Goal: Task Accomplishment & Management: Complete application form

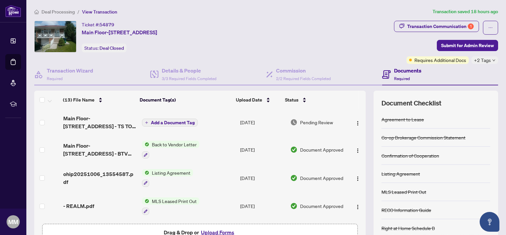
click at [480, 60] on span "+2 Tags" at bounding box center [482, 60] width 17 height 8
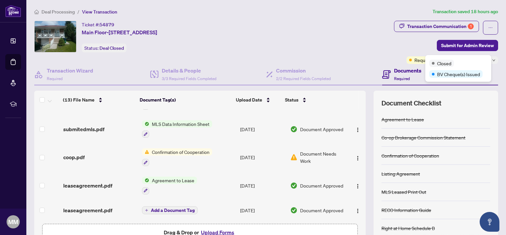
scroll to position [252, 0]
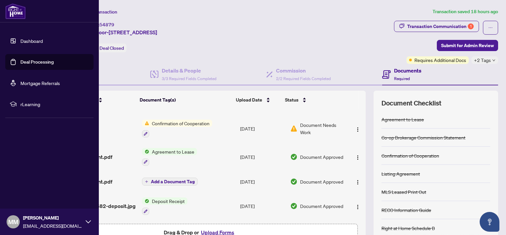
click at [28, 61] on link "Deal Processing" at bounding box center [36, 62] width 33 height 6
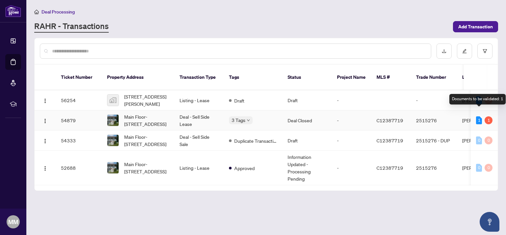
click at [480, 116] on div "1" at bounding box center [479, 120] width 6 height 8
click at [479, 116] on div "1" at bounding box center [479, 120] width 6 height 8
click at [480, 116] on div "1" at bounding box center [479, 120] width 6 height 8
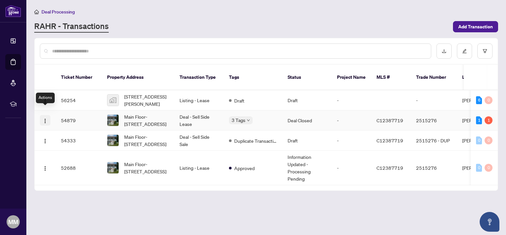
click at [45, 118] on img "button" at bounding box center [44, 120] width 5 height 5
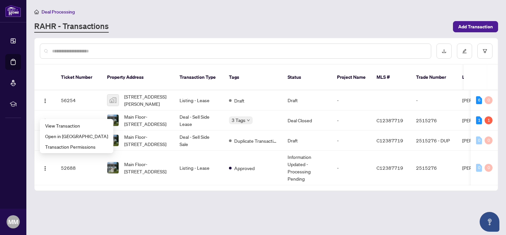
click at [155, 188] on div "Ticket Number Property Address Transaction Type Tags Status Project Name MLS # …" at bounding box center [266, 128] width 463 height 126
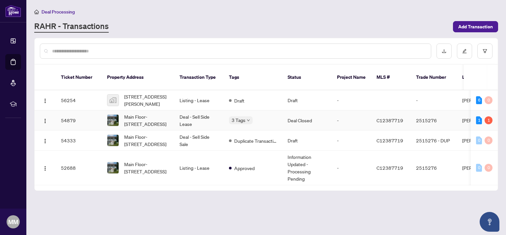
click at [379, 117] on span "C12387719" at bounding box center [389, 120] width 27 height 6
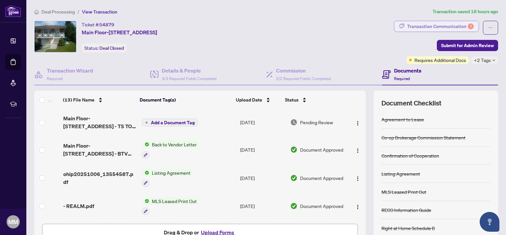
click at [425, 27] on div "Transaction Communication 1" at bounding box center [440, 26] width 67 height 11
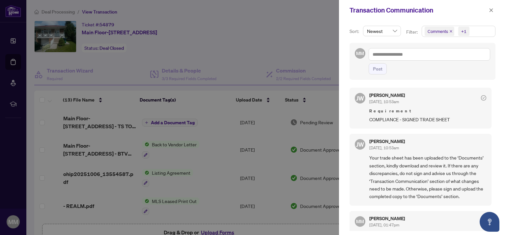
click at [217, 54] on div at bounding box center [253, 117] width 506 height 235
click at [490, 12] on icon "close" at bounding box center [491, 10] width 5 height 5
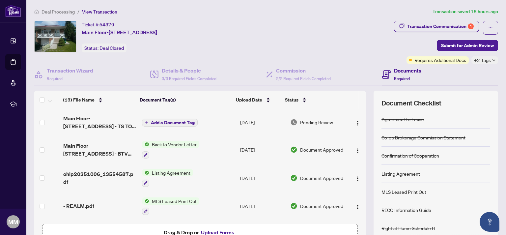
click at [175, 146] on span "Back to Vendor Letter" at bounding box center [174, 144] width 50 height 7
click at [155, 176] on span "Back to Vendor Letter" at bounding box center [162, 176] width 50 height 7
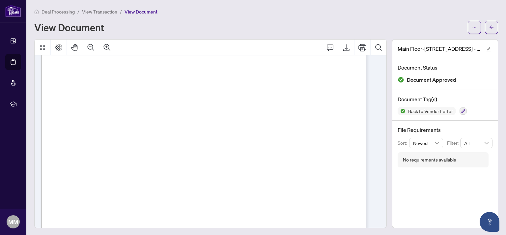
scroll to position [43, 0]
click at [342, 46] on icon "Export" at bounding box center [346, 47] width 8 height 8
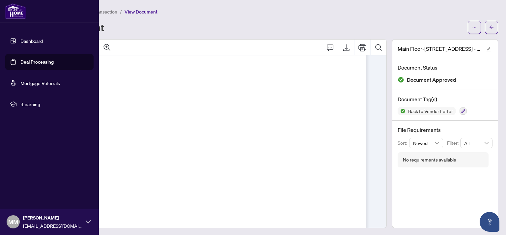
click at [20, 40] on link "Dashboard" at bounding box center [31, 41] width 22 height 6
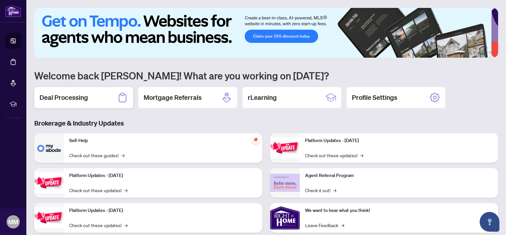
click at [68, 98] on h2 "Deal Processing" at bounding box center [64, 97] width 48 height 9
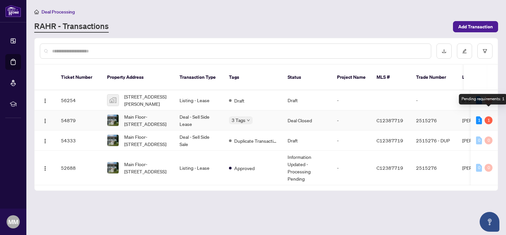
click at [489, 116] on div "1" at bounding box center [489, 120] width 8 height 8
click at [198, 110] on td "Deal - Sell Side Lease" at bounding box center [198, 120] width 49 height 20
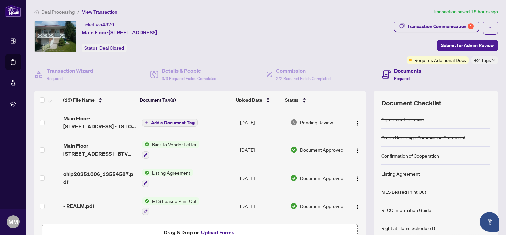
click at [394, 72] on h4 "Documents" at bounding box center [407, 71] width 27 height 8
click at [310, 75] on div "Commission 2/2 Required Fields Completed" at bounding box center [303, 74] width 55 height 15
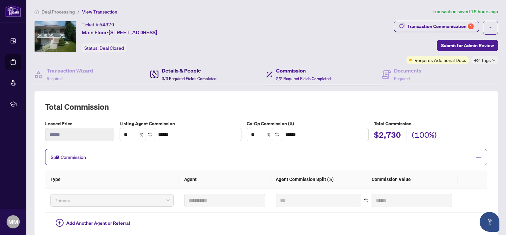
click at [177, 76] on span "3/3 Required Fields Completed" at bounding box center [189, 78] width 55 height 5
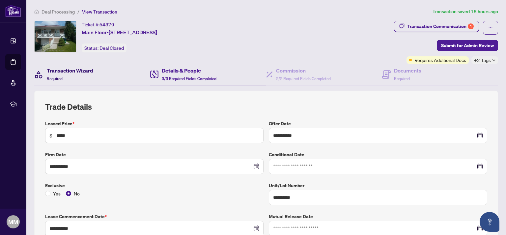
click at [72, 72] on h4 "Transaction Wizard" at bounding box center [70, 71] width 46 height 8
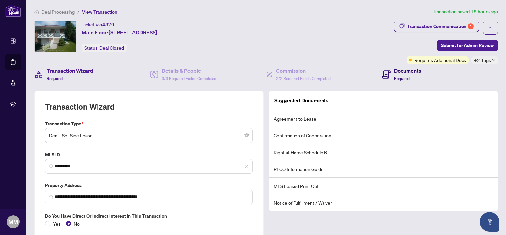
click at [399, 73] on h4 "Documents" at bounding box center [407, 71] width 27 height 8
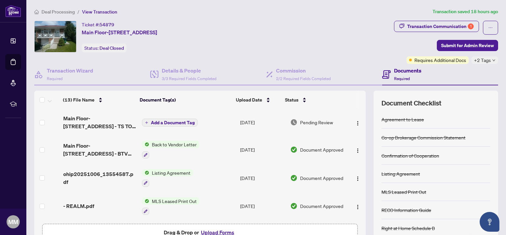
click at [175, 123] on span "Add a Document Tag" at bounding box center [173, 122] width 44 height 5
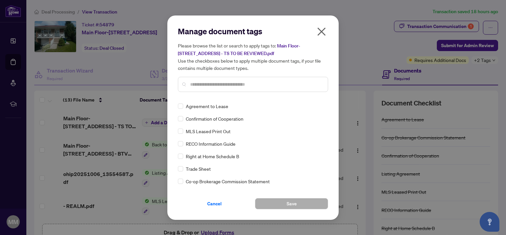
click at [323, 30] on icon "close" at bounding box center [321, 31] width 11 height 11
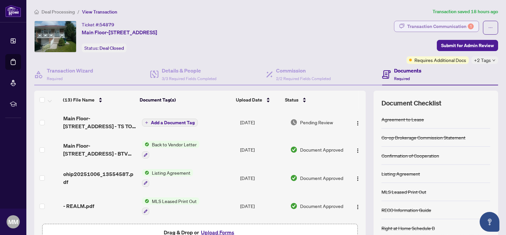
click at [418, 27] on div "Transaction Communication 1" at bounding box center [440, 26] width 67 height 11
type textarea "**********"
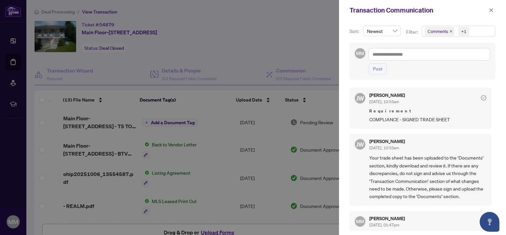
click at [326, 45] on div at bounding box center [253, 117] width 506 height 235
click at [492, 9] on icon "close" at bounding box center [491, 10] width 5 height 5
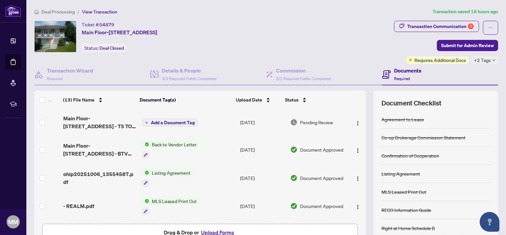
click at [399, 76] on span "Required" at bounding box center [402, 78] width 16 height 5
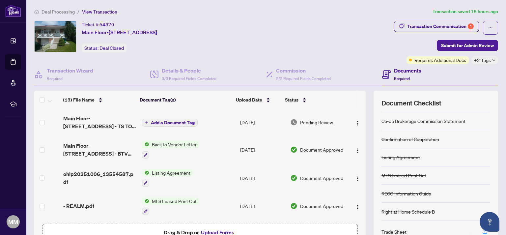
scroll to position [17, 0]
click at [482, 229] on icon "button" at bounding box center [485, 231] width 6 height 6
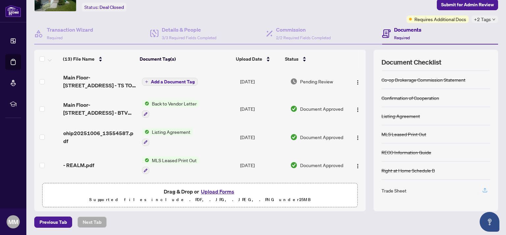
click at [484, 188] on icon "button" at bounding box center [485, 189] width 3 height 3
click at [381, 189] on div "Trade Sheet" at bounding box center [393, 190] width 25 height 7
click at [387, 190] on div "Trade Sheet" at bounding box center [393, 190] width 25 height 7
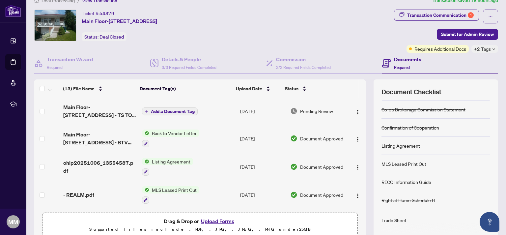
scroll to position [0, 0]
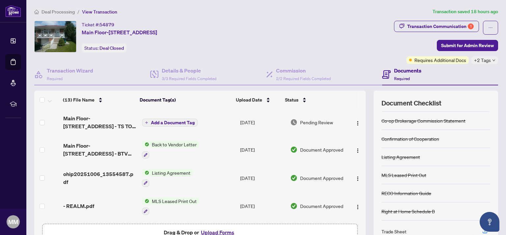
click at [401, 73] on h4 "Documents" at bounding box center [407, 71] width 27 height 8
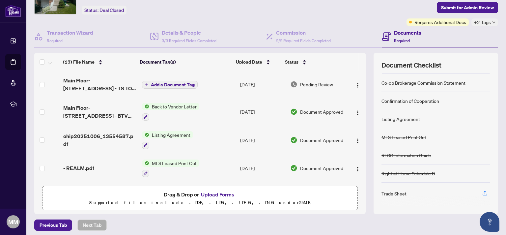
scroll to position [41, 0]
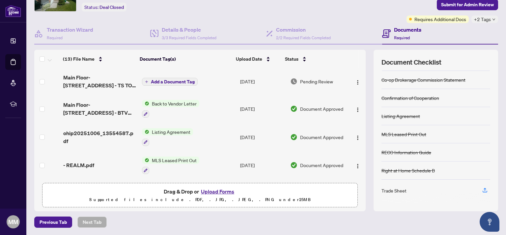
click at [386, 193] on div at bounding box center [435, 198] width 109 height 11
click at [381, 190] on div "Trade Sheet" at bounding box center [393, 190] width 25 height 7
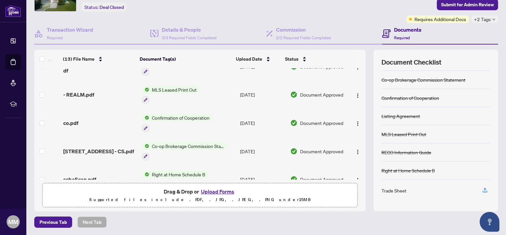
scroll to position [0, 0]
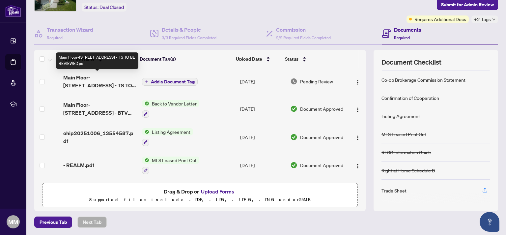
click at [122, 78] on span "Main Floor-[STREET_ADDRESS] - TS TO BE REVIEWED.pdf" at bounding box center [99, 81] width 73 height 16
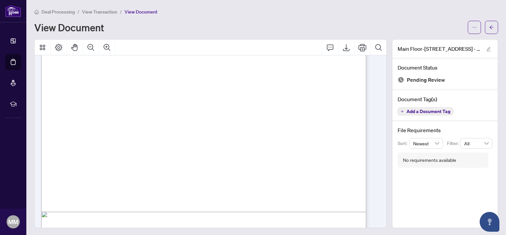
scroll to position [262, 0]
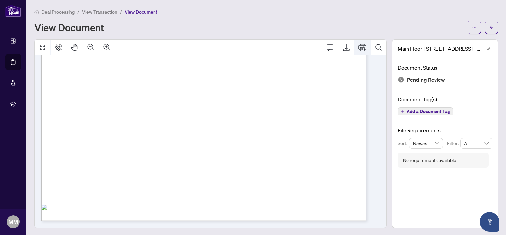
click at [358, 47] on icon "Print" at bounding box center [362, 47] width 8 height 8
click at [326, 47] on icon "Comment" at bounding box center [330, 47] width 8 height 8
click at [358, 45] on icon "Print" at bounding box center [362, 47] width 8 height 8
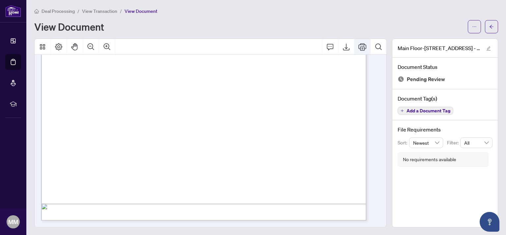
scroll to position [1, 0]
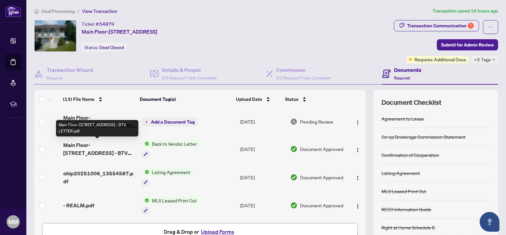
click at [91, 155] on span "Main Floor-[STREET_ADDRESS] - BTV LETTER.pdf" at bounding box center [99, 149] width 73 height 16
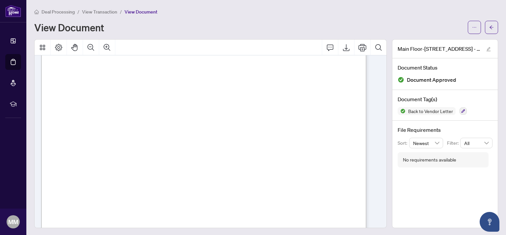
scroll to position [43, 0]
copy div "[DATE] To: [PERSON_NAME] Re: Statement of Commission"
click at [342, 45] on icon "Export" at bounding box center [346, 47] width 8 height 8
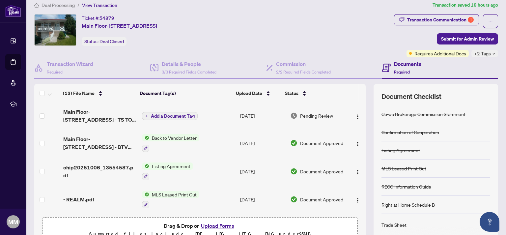
scroll to position [41, 0]
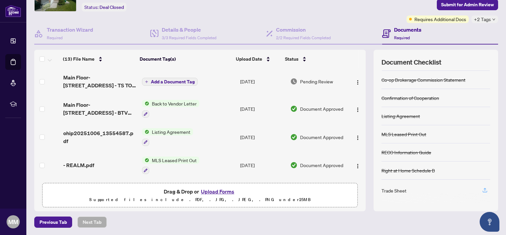
click at [482, 190] on icon "button" at bounding box center [485, 190] width 6 height 6
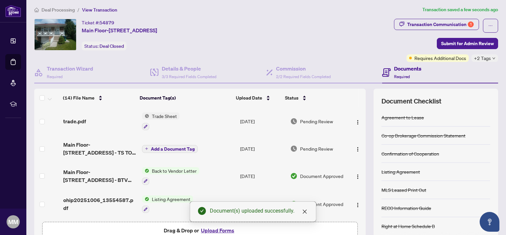
scroll to position [0, 0]
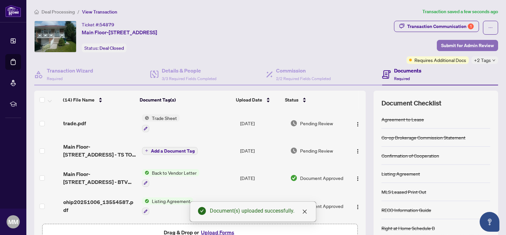
click at [470, 45] on span "Submit for Admin Review" at bounding box center [467, 45] width 53 height 11
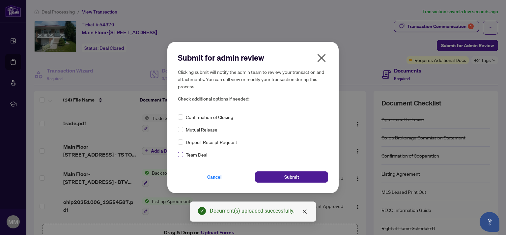
click at [182, 153] on span at bounding box center [180, 154] width 5 height 5
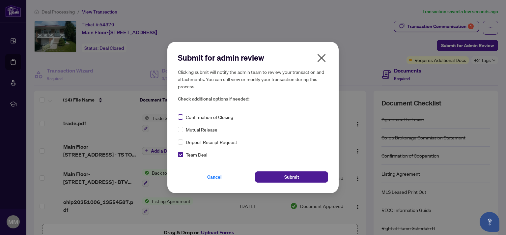
click at [182, 118] on span at bounding box center [180, 116] width 5 height 5
click at [285, 181] on button "Submit" at bounding box center [291, 176] width 73 height 11
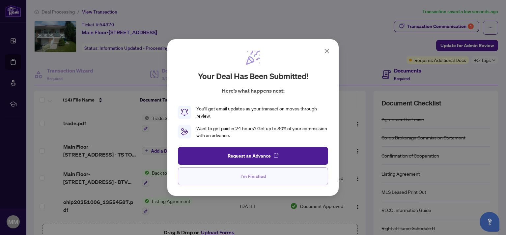
click at [250, 180] on span "I'm Finished" at bounding box center [252, 176] width 25 height 11
